Goal: Task Accomplishment & Management: Complete application form

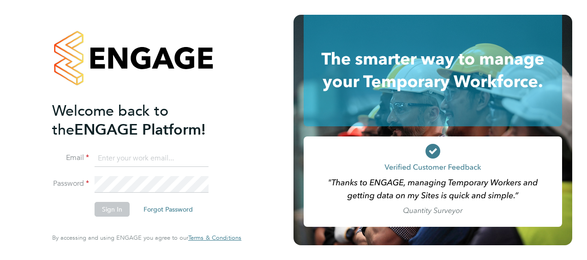
click at [107, 161] on input at bounding box center [152, 158] width 114 height 17
type input "N"
type input "[PERSON_NAME][EMAIL_ADDRESS][DOMAIN_NAME]"
click at [167, 206] on button "Forgot Password" at bounding box center [168, 209] width 64 height 15
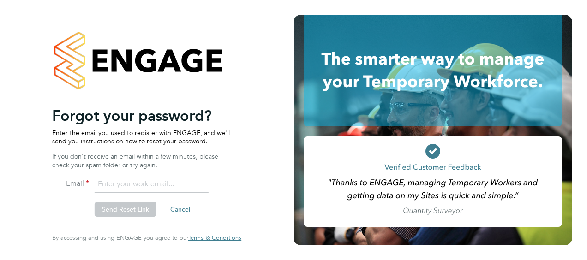
click at [152, 185] on input "email" at bounding box center [152, 184] width 114 height 17
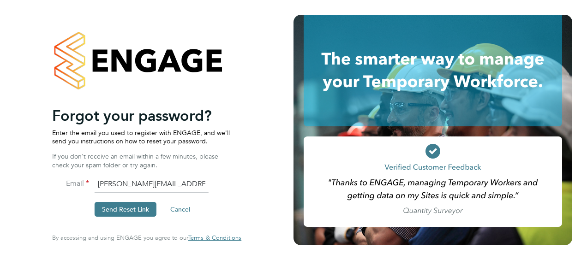
type input "[PERSON_NAME][EMAIL_ADDRESS][DOMAIN_NAME]"
click at [120, 211] on button "Send Reset Link" at bounding box center [126, 209] width 62 height 15
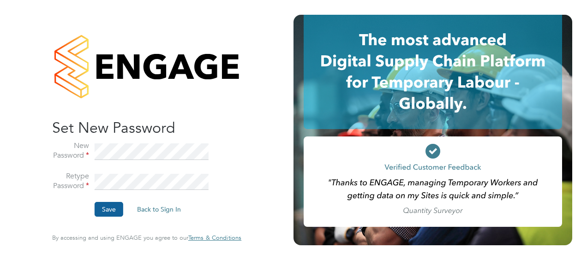
click at [105, 205] on button "Save" at bounding box center [109, 209] width 29 height 15
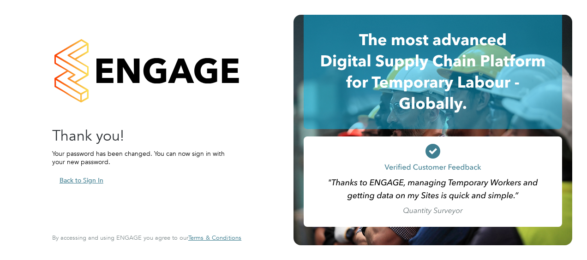
click at [77, 183] on button "Back to Sign In" at bounding box center [81, 180] width 59 height 15
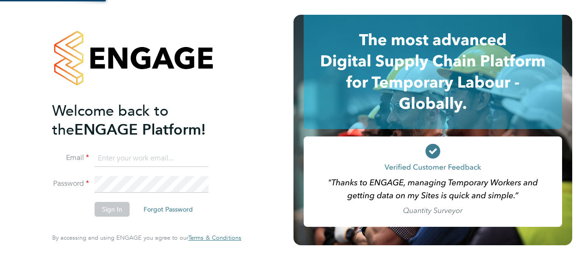
type input "[PERSON_NAME][EMAIL_ADDRESS][DOMAIN_NAME]"
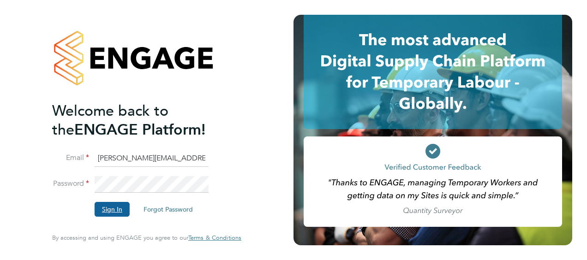
click at [107, 207] on button "Sign In" at bounding box center [112, 209] width 35 height 15
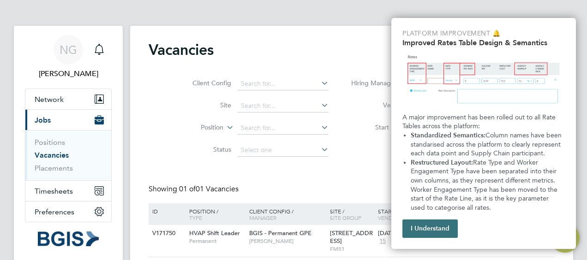
click at [429, 228] on button "I Understand" at bounding box center [429, 229] width 55 height 18
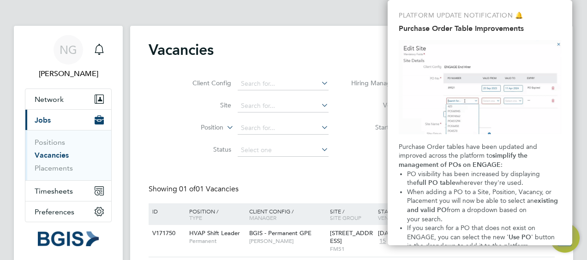
click at [270, 51] on div "Vacancies New Vacancy" at bounding box center [352, 55] width 406 height 28
click at [294, 26] on div "Vacancies New Vacancy Client Config Site Position Status Hiring Manager Vendor …" at bounding box center [351, 151] width 443 height 250
click at [551, 14] on p "PLATFORM UPDATE NOTIFICATION 🔔" at bounding box center [479, 15] width 162 height 9
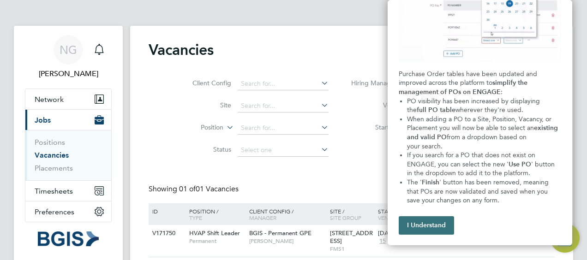
click at [431, 224] on button "I Understand" at bounding box center [425, 225] width 55 height 18
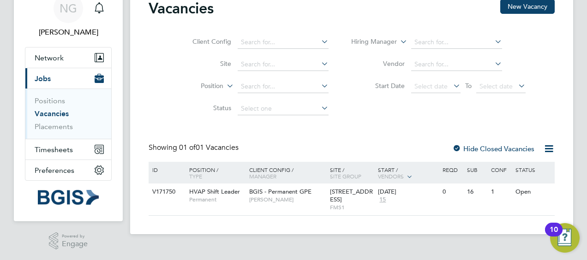
scroll to position [0, 0]
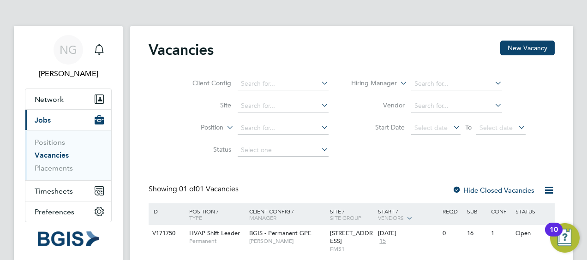
click at [319, 83] on icon at bounding box center [319, 83] width 0 height 13
click at [283, 153] on li "BGIS - Temporary GPE" at bounding box center [282, 159] width 91 height 12
type input "BGIS - Temporary GPE"
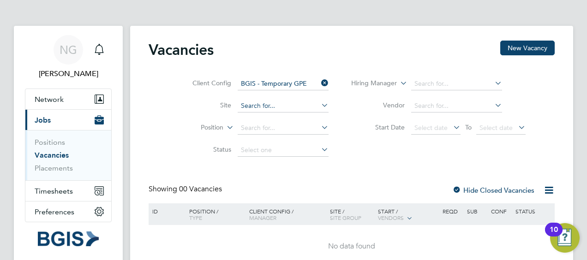
click at [288, 104] on input at bounding box center [283, 106] width 91 height 13
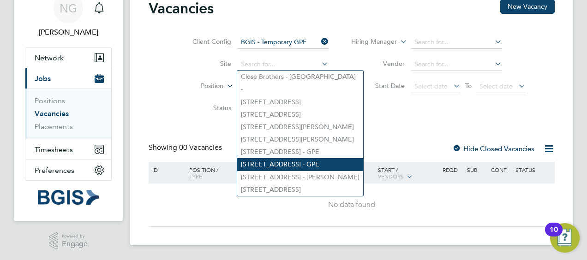
scroll to position [42, 0]
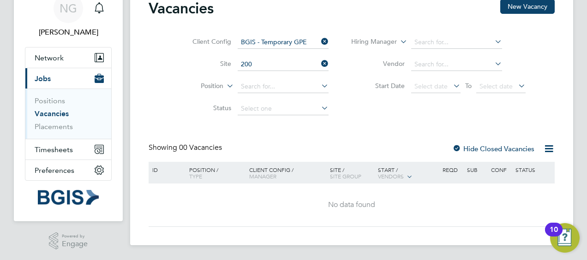
click at [272, 74] on li "200 /214 Grays Inn Road - GPE" at bounding box center [282, 77] width 91 height 12
type input "200/214 Grays Inn Road - GPE"
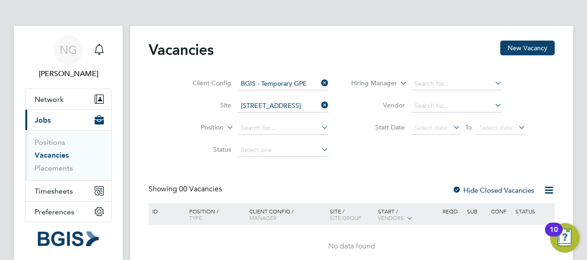
click at [319, 128] on icon at bounding box center [319, 127] width 0 height 13
click at [309, 138] on li "Building Services Engineer" at bounding box center [287, 140] width 101 height 12
type input "Building Services Engineer"
click at [319, 152] on icon at bounding box center [319, 149] width 0 height 13
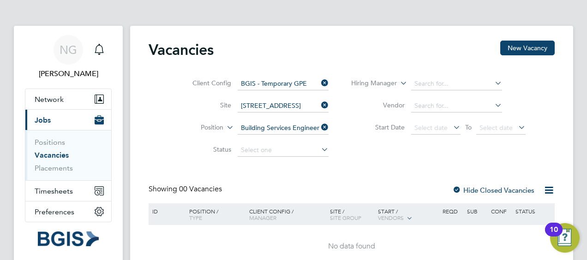
click at [319, 152] on icon at bounding box center [319, 149] width 0 height 13
click at [319, 149] on icon at bounding box center [319, 149] width 0 height 13
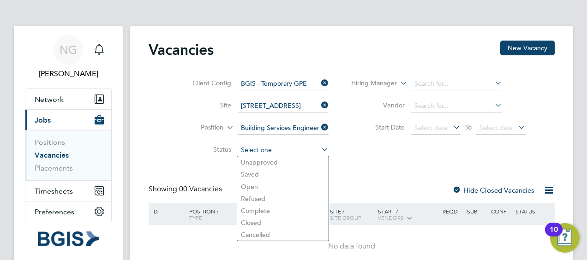
click at [288, 149] on input at bounding box center [283, 150] width 91 height 13
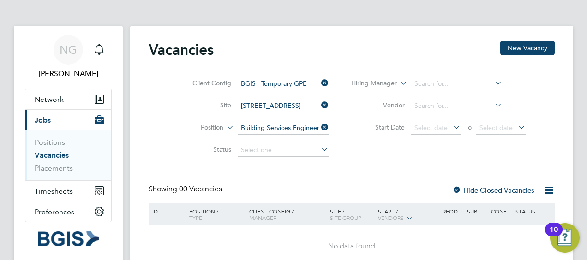
click at [255, 185] on div "Vacancies New Vacancy Client Config BGIS - Temporary GPE Site 200/214 Grays Inn…" at bounding box center [351, 156] width 443 height 261
click at [493, 83] on icon at bounding box center [493, 83] width 0 height 13
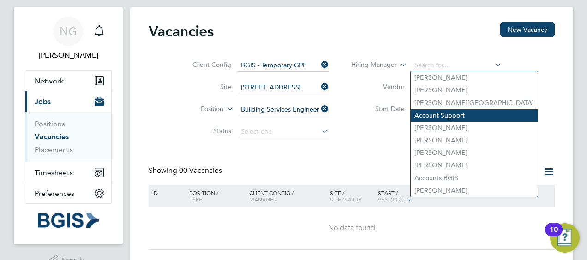
scroll to position [18, 0]
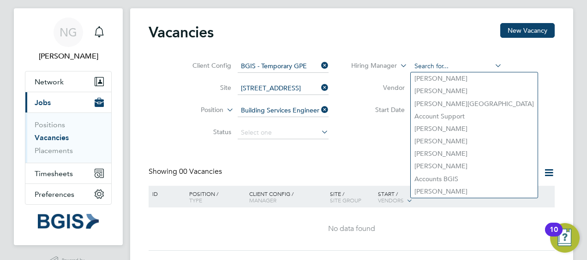
click at [446, 61] on input at bounding box center [456, 66] width 91 height 13
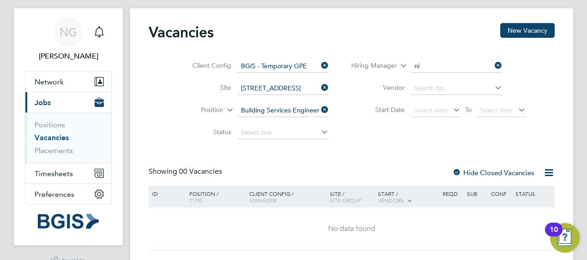
click at [433, 126] on li "Ni ck Guest" at bounding box center [467, 128] width 115 height 12
type input "Nick Guest"
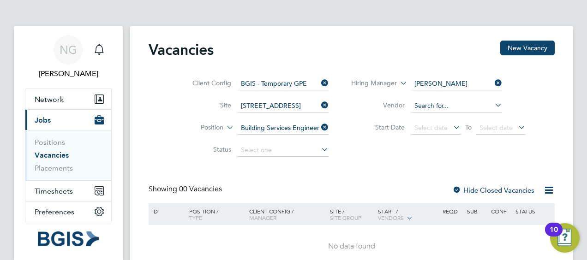
click at [450, 104] on input at bounding box center [456, 106] width 91 height 13
click at [449, 216] on li "Cbw Staffing Solutions Ltd" at bounding box center [471, 219] width 122 height 12
type input "Cbw Staffing Solutions Ltd"
click at [451, 128] on icon at bounding box center [451, 127] width 0 height 13
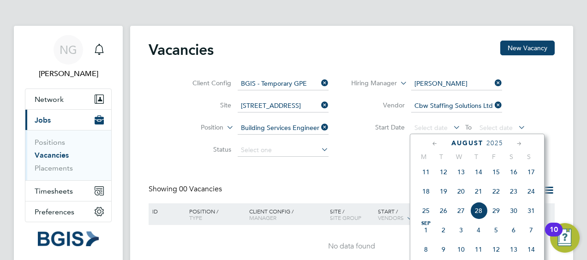
click at [494, 233] on span "5" at bounding box center [496, 230] width 18 height 18
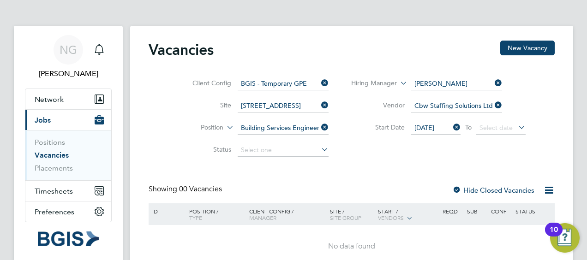
click at [516, 129] on icon at bounding box center [516, 127] width 0 height 13
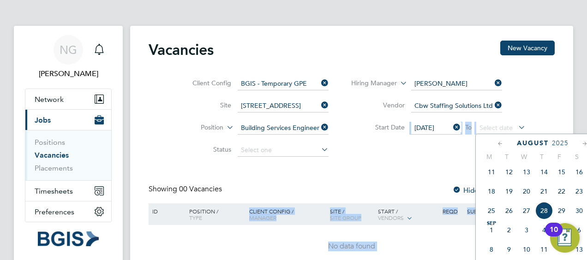
drag, startPoint x: 477, startPoint y: 140, endPoint x: 391, endPoint y: 133, distance: 86.6
click at [391, 133] on div "Vacancies New Vacancy Client Config BGIS - Temporary GPE Site 200/214 Grays Inn…" at bounding box center [351, 156] width 443 height 261
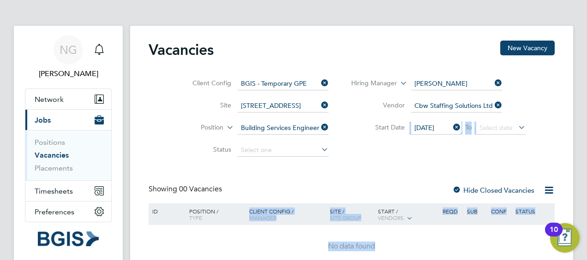
drag, startPoint x: 391, startPoint y: 133, endPoint x: 437, endPoint y: 151, distance: 49.7
click at [437, 151] on div "Client Config BGIS - Temporary GPE Site 200/214 Grays Inn Road - GPE Position B…" at bounding box center [352, 114] width 406 height 93
click at [516, 128] on icon at bounding box center [516, 127] width 0 height 13
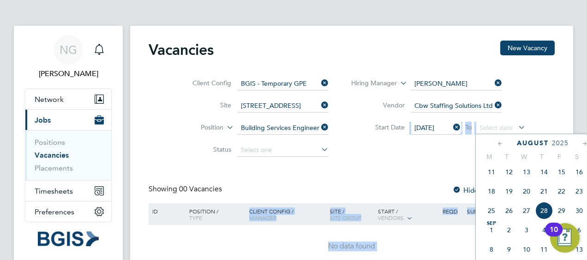
click at [584, 144] on icon at bounding box center [584, 144] width 9 height 10
click at [577, 180] on span "6" at bounding box center [579, 171] width 18 height 18
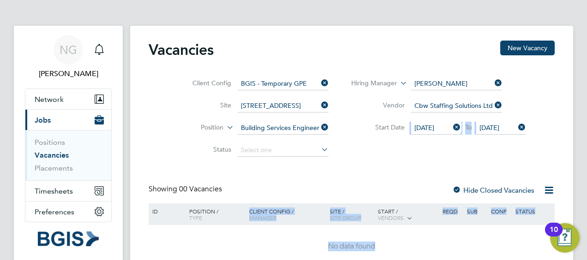
click at [489, 155] on div "Client Config BGIS - Temporary GPE Site 200/214 Grays Inn Road - GPE Position B…" at bounding box center [352, 114] width 406 height 93
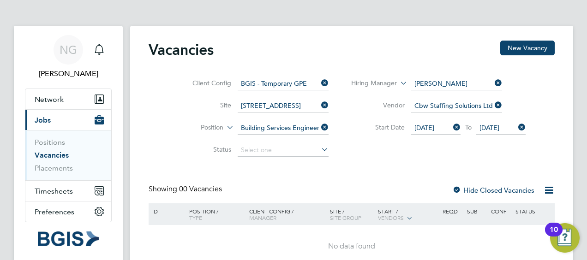
click at [489, 155] on div "Client Config BGIS - Temporary GPE Site 200/214 Grays Inn Road - GPE Position B…" at bounding box center [352, 114] width 406 height 93
click at [319, 151] on icon at bounding box center [319, 149] width 0 height 13
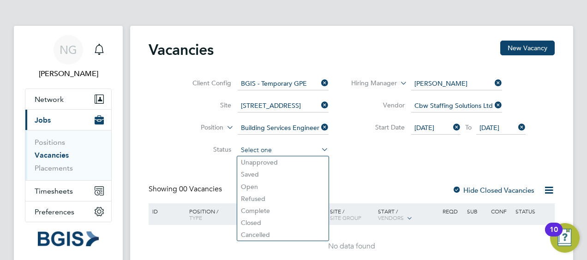
click at [283, 150] on input at bounding box center [283, 150] width 91 height 13
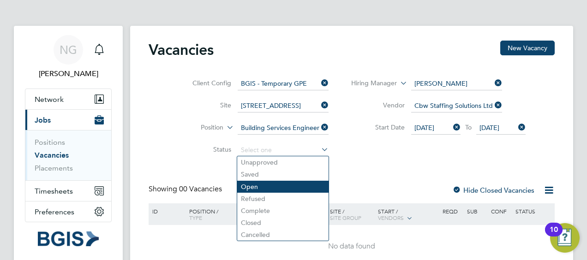
click at [257, 187] on div "Vacancies New Vacancy Client Config BGIS - Temporary GPE Site 200/214 Grays Inn…" at bounding box center [351, 156] width 443 height 261
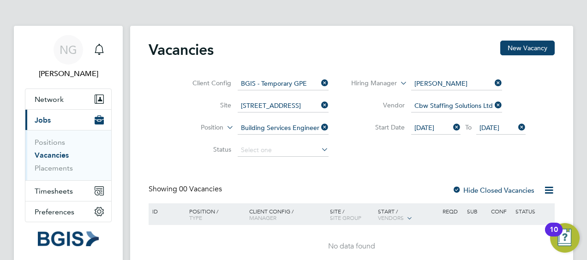
click at [456, 189] on div at bounding box center [456, 190] width 9 height 9
click at [523, 49] on button "New Vacancy" at bounding box center [527, 48] width 54 height 15
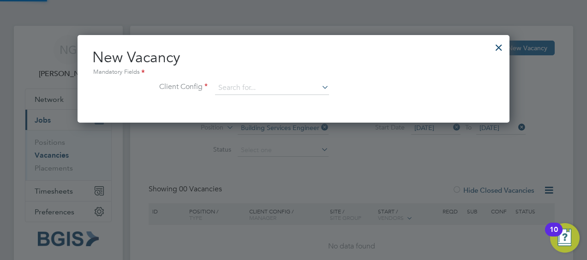
scroll to position [87, 432]
click at [320, 86] on icon at bounding box center [320, 87] width 0 height 13
click at [497, 48] on div at bounding box center [498, 45] width 17 height 17
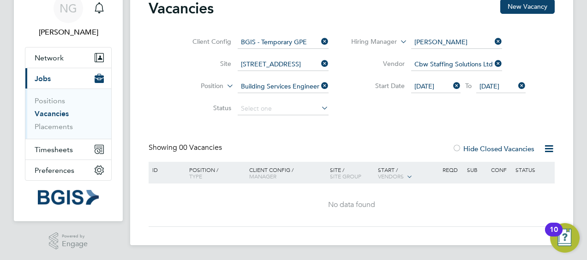
scroll to position [0, 0]
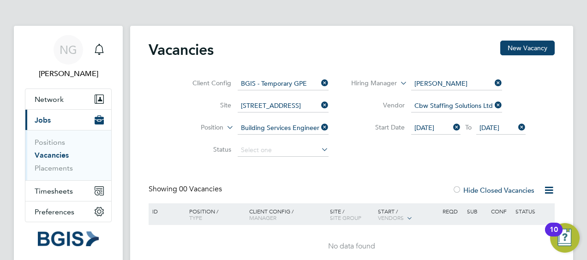
click at [390, 172] on div "Vacancies New Vacancy Client Config BGIS - Temporary GPE Site 200/214 Grays Inn…" at bounding box center [352, 155] width 406 height 228
click at [75, 54] on span "NG" at bounding box center [68, 50] width 18 height 12
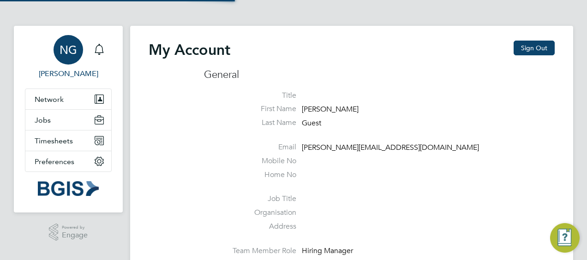
type input "[PERSON_NAME][EMAIL_ADDRESS][DOMAIN_NAME]"
click at [34, 125] on button "Jobs" at bounding box center [68, 120] width 86 height 20
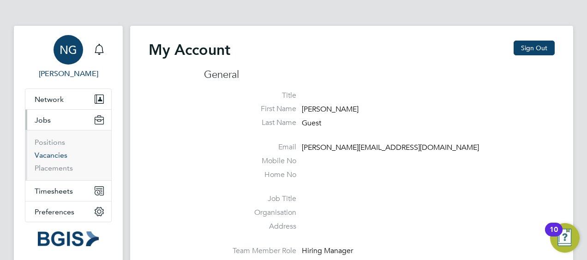
click at [38, 151] on link "Vacancies" at bounding box center [51, 155] width 33 height 9
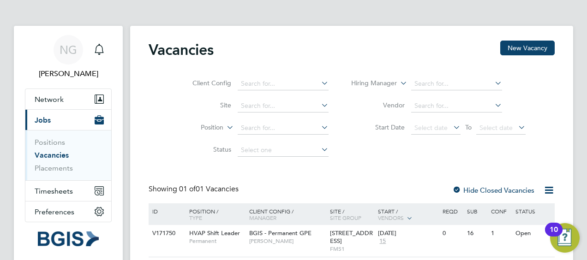
scroll to position [42, 0]
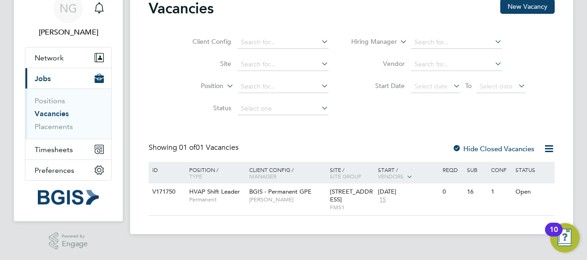
click at [388, 123] on div "Vacancies New Vacancy Client Config Site Position Status Hiring Manager Vendor …" at bounding box center [352, 107] width 406 height 217
